Goal: Ask a question

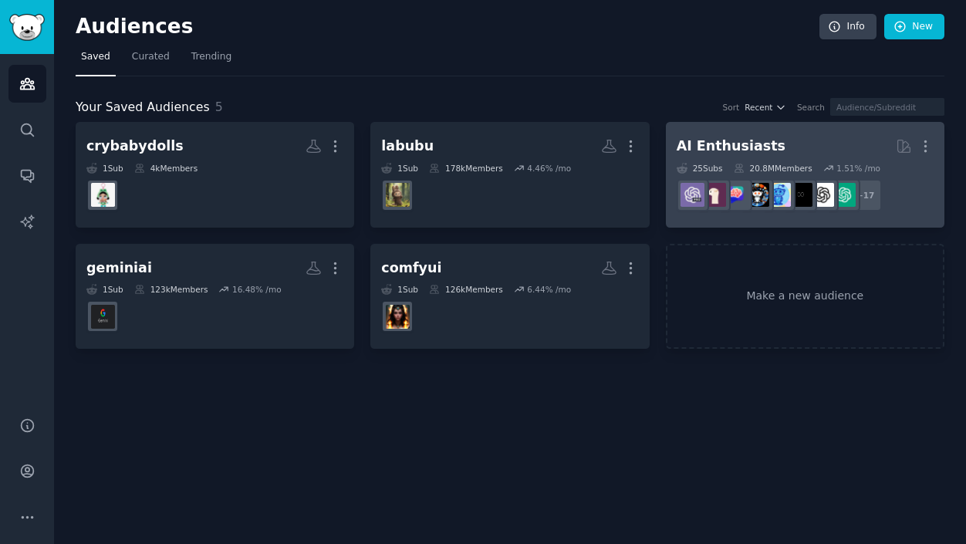
click at [752, 147] on div "AI Enthusiasts" at bounding box center [731, 146] width 109 height 19
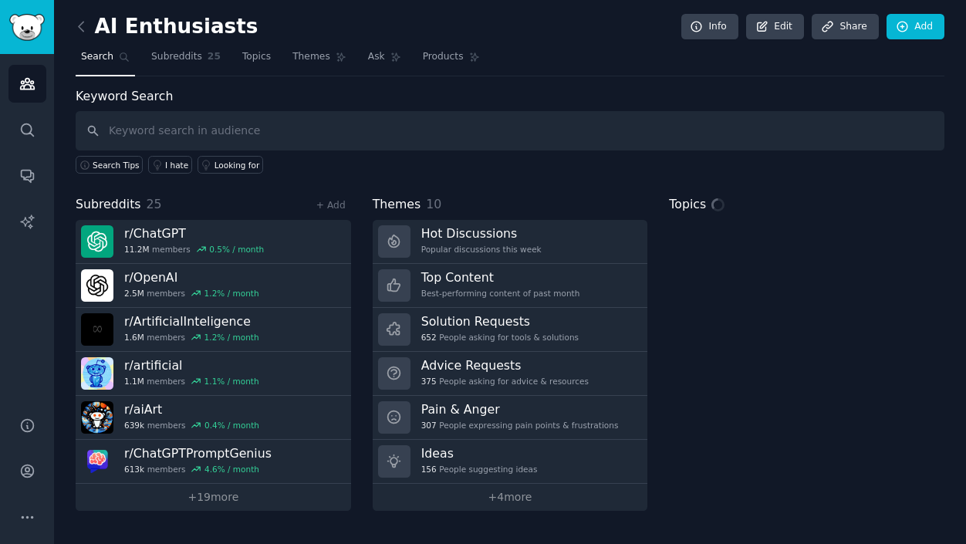
click at [191, 127] on input "text" at bounding box center [510, 130] width 869 height 39
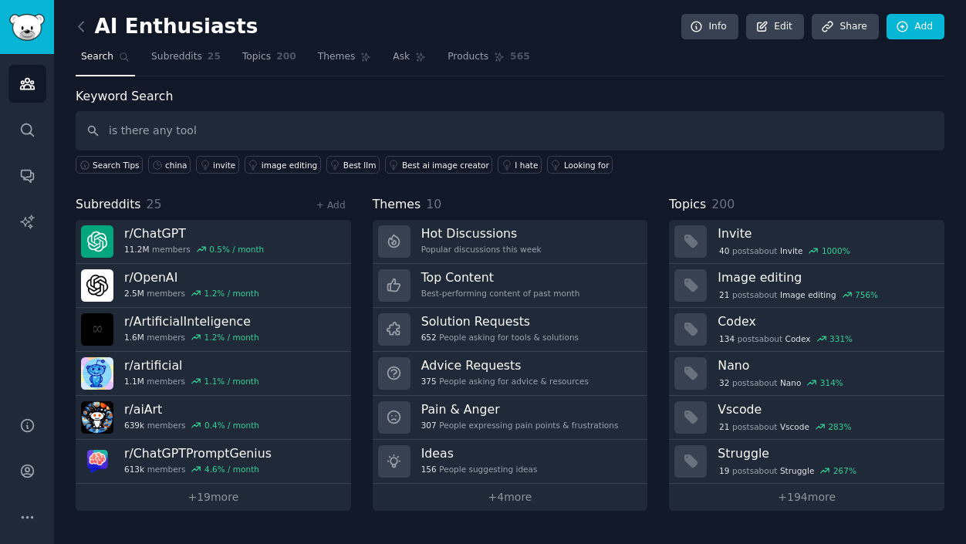
type input "is there any tool"
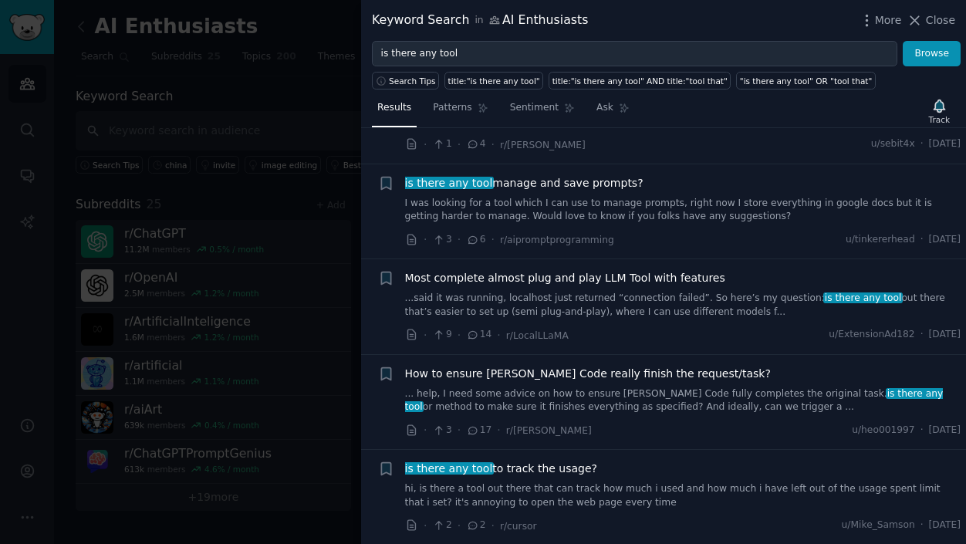
scroll to position [772, 0]
